Goal: Navigation & Orientation: Find specific page/section

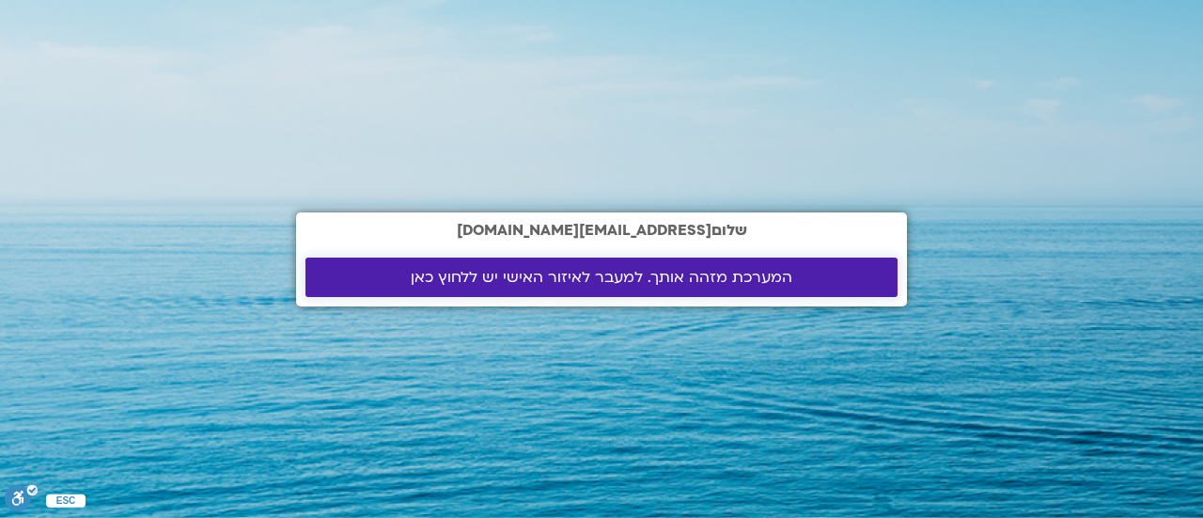
click at [543, 275] on span "המערכת מזהה אותך. למעבר לאיזור האישי יש ללחוץ כאן" at bounding box center [602, 277] width 382 height 17
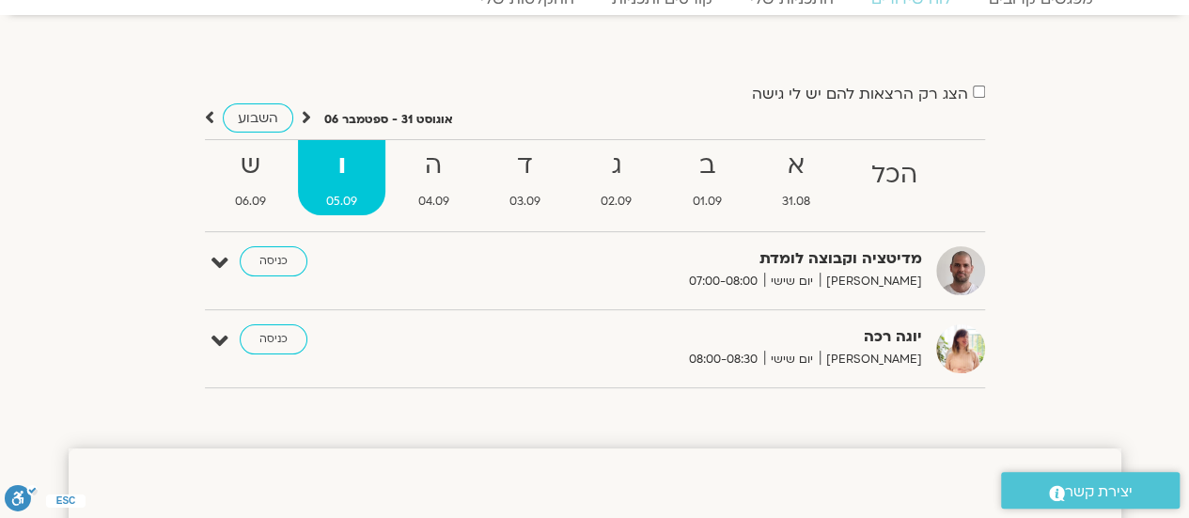
scroll to position [95, 0]
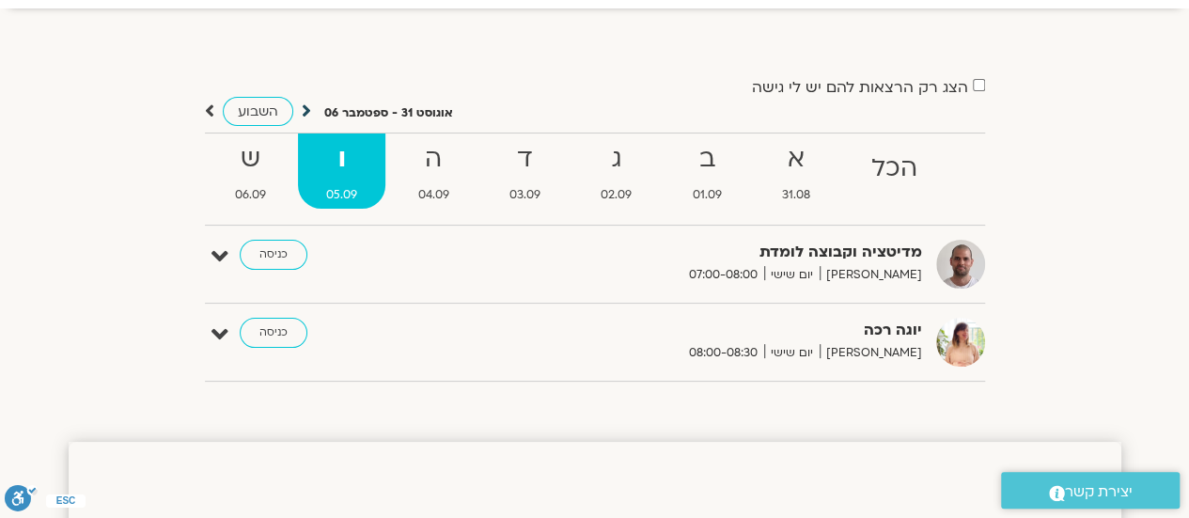
click at [306, 112] on icon at bounding box center [306, 111] width 9 height 19
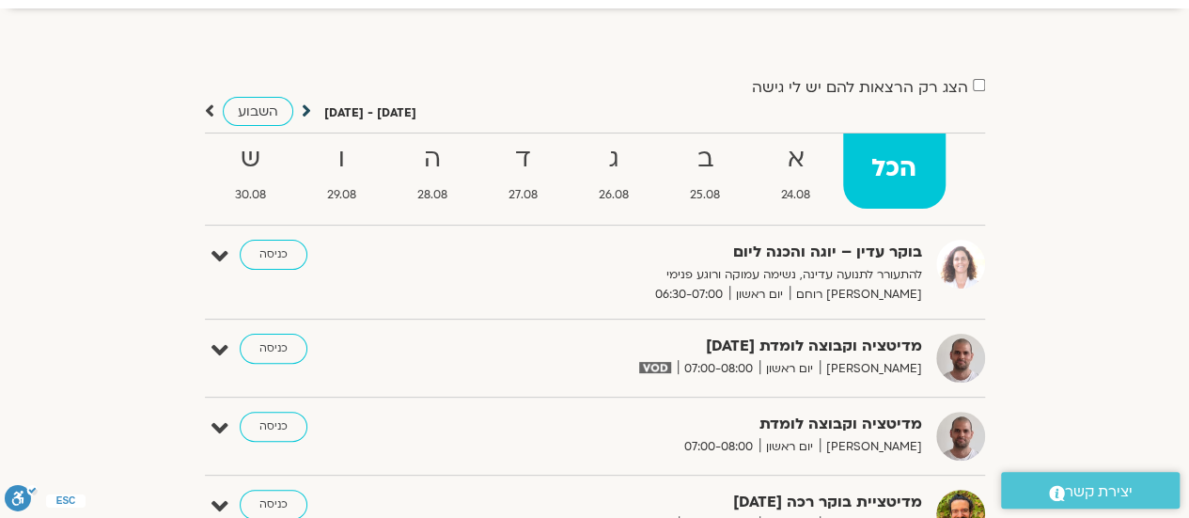
click at [305, 106] on icon at bounding box center [306, 111] width 9 height 19
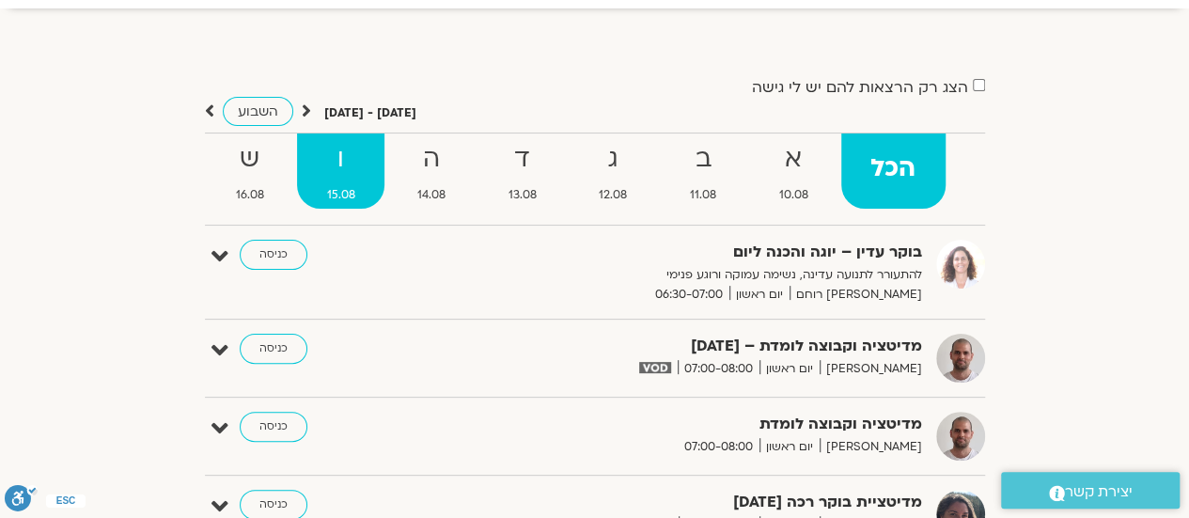
drag, startPoint x: 305, startPoint y: 106, endPoint x: 313, endPoint y: 142, distance: 36.7
click at [313, 142] on strong "ו" at bounding box center [340, 159] width 87 height 42
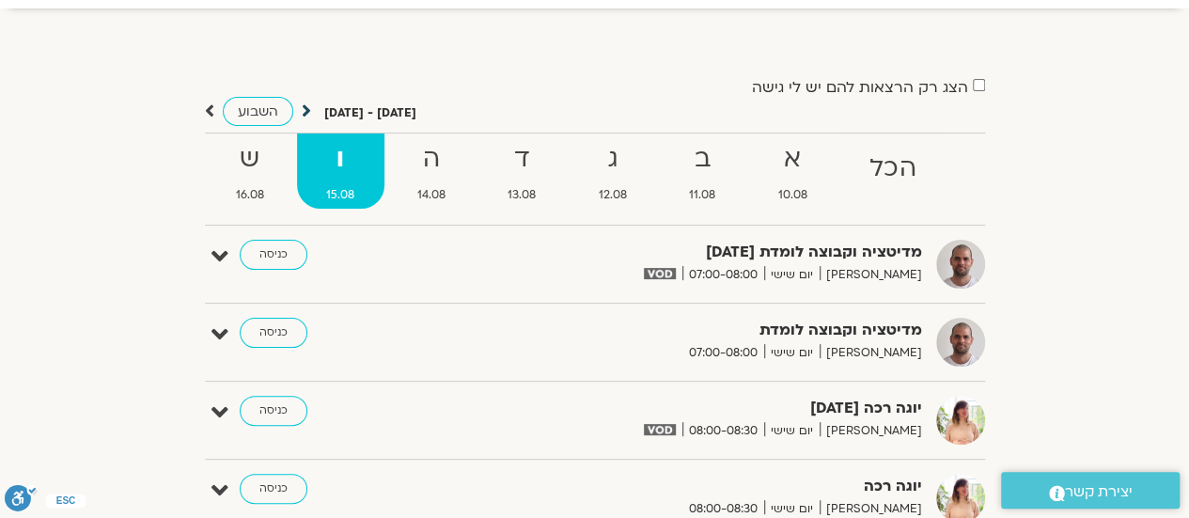
click at [306, 109] on icon at bounding box center [306, 111] width 9 height 19
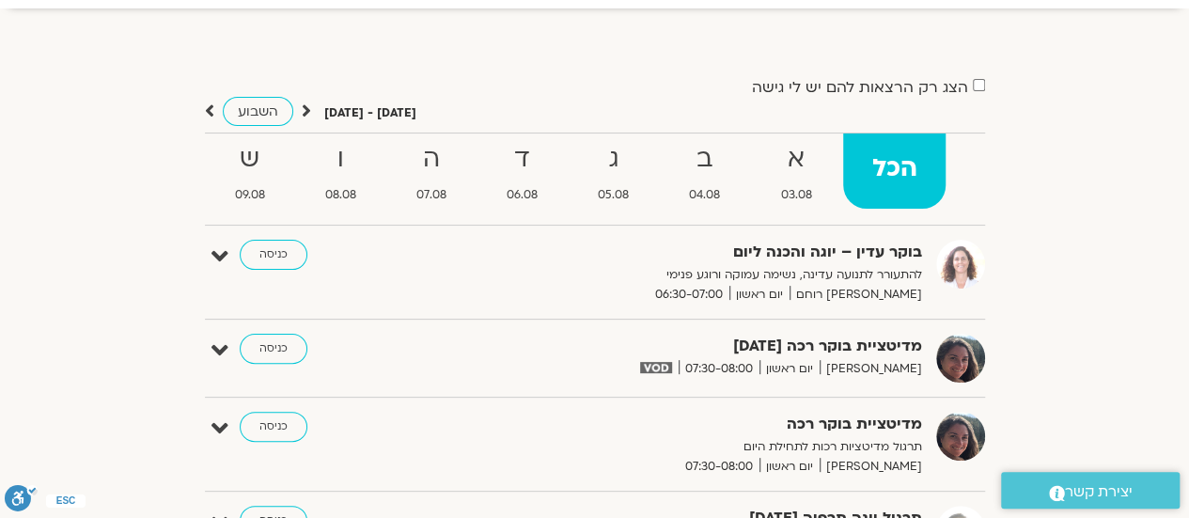
scroll to position [0, 0]
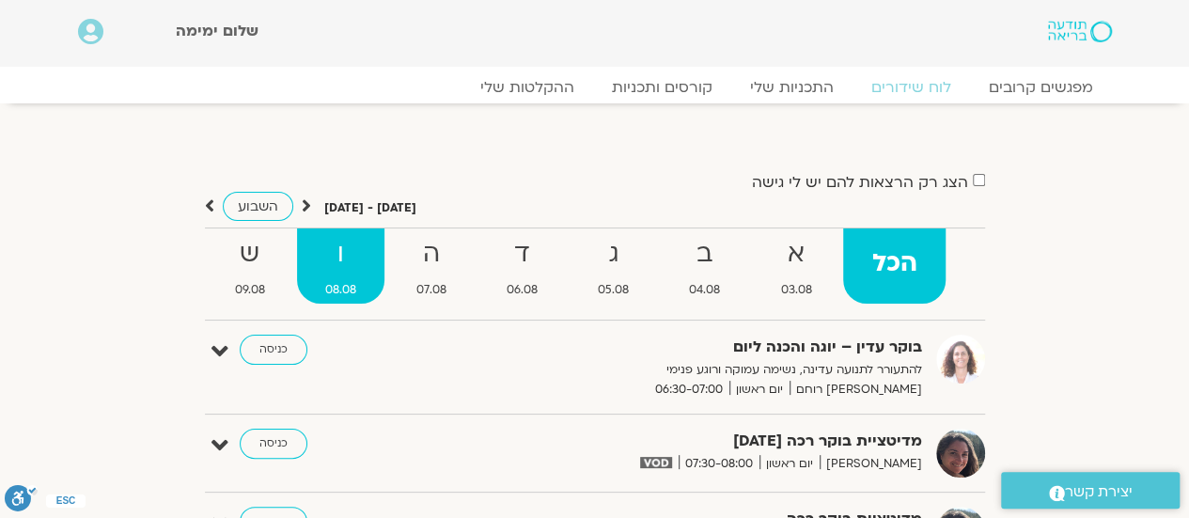
click at [345, 249] on strong "ו" at bounding box center [340, 254] width 87 height 42
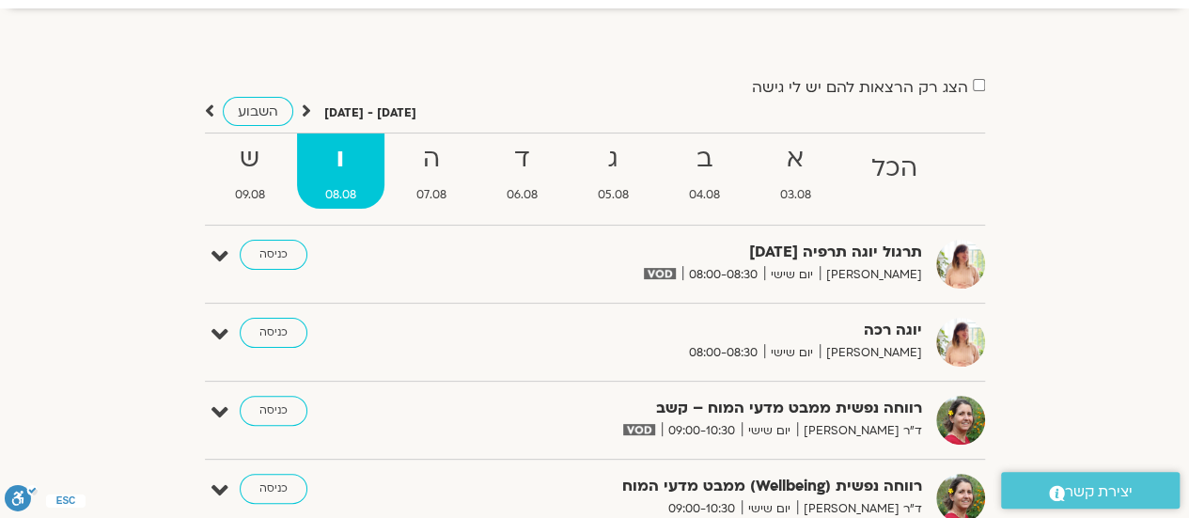
scroll to position [130, 0]
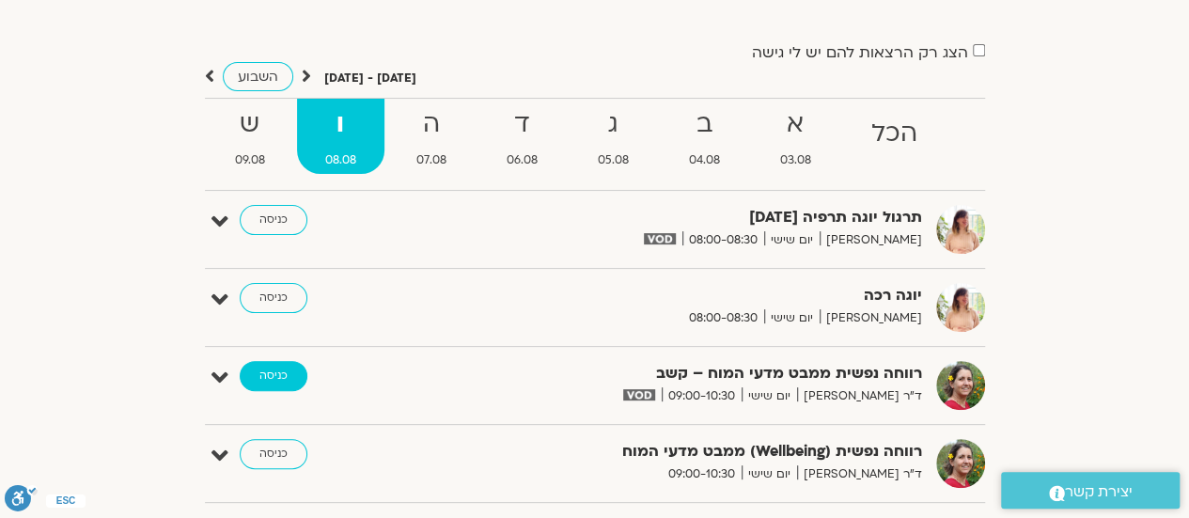
click at [284, 372] on link "כניסה" at bounding box center [274, 376] width 68 height 30
